Goal: Task Accomplishment & Management: Use online tool/utility

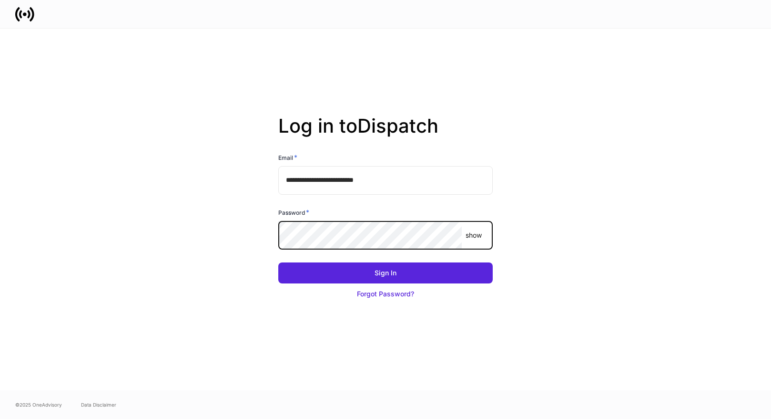
click at [0, 418] on com-1password-button at bounding box center [0, 419] width 0 height 0
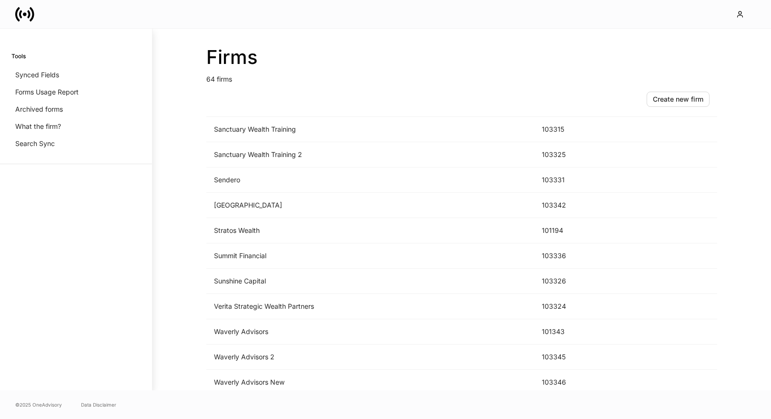
scroll to position [1385, 0]
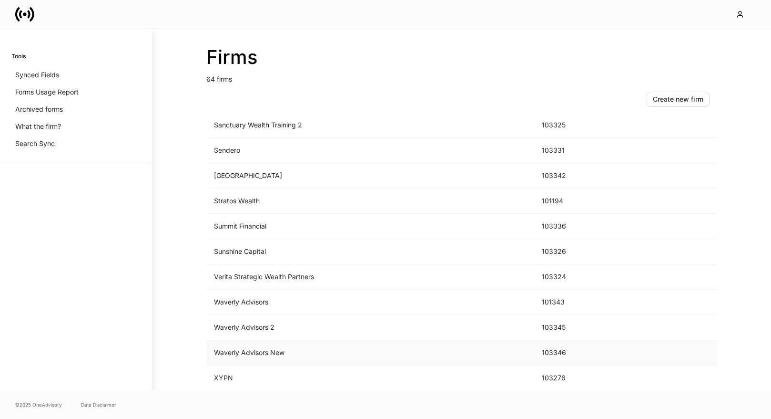
click at [363, 356] on td "Waverly Advisors New" at bounding box center [370, 352] width 328 height 25
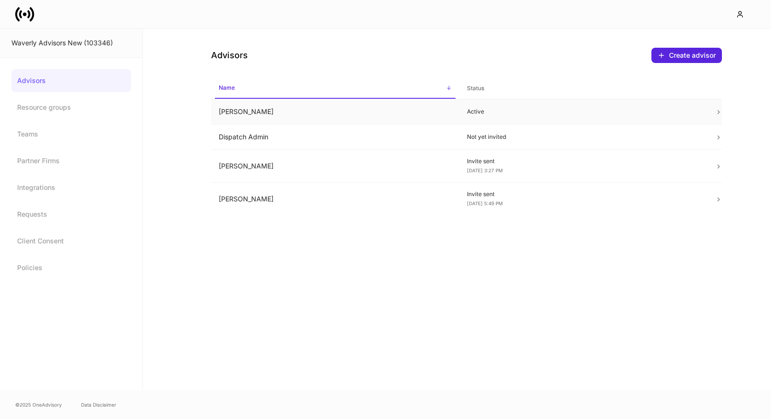
click at [421, 108] on td "Ashley Tucker" at bounding box center [335, 111] width 248 height 25
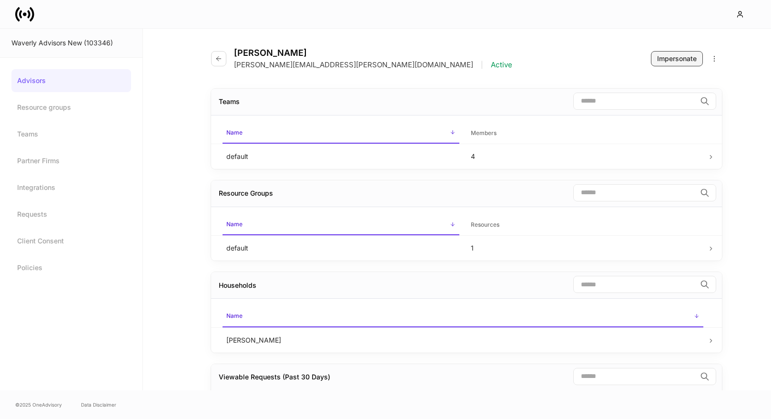
click at [676, 61] on div "Impersonate" at bounding box center [677, 59] width 40 height 10
